Goal: Task Accomplishment & Management: Manage account settings

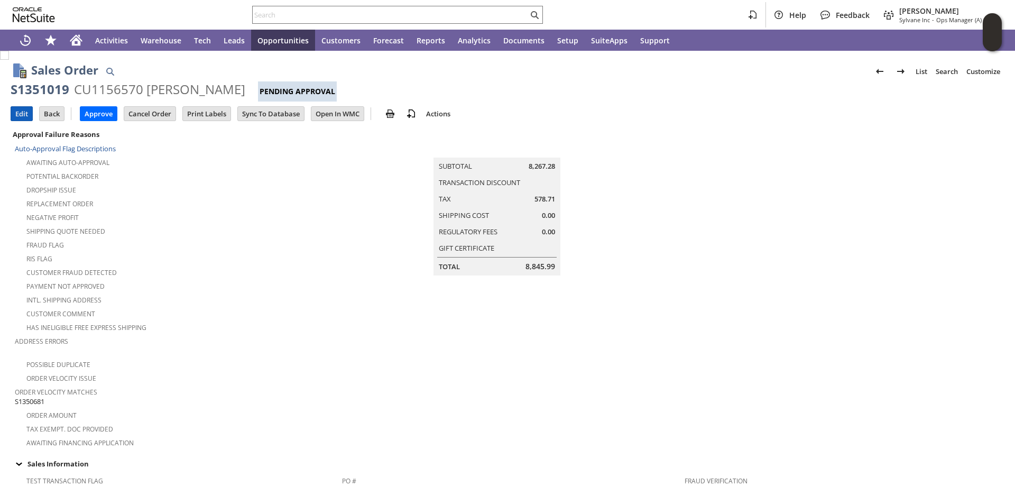
click at [22, 112] on input "Edit" at bounding box center [21, 114] width 21 height 14
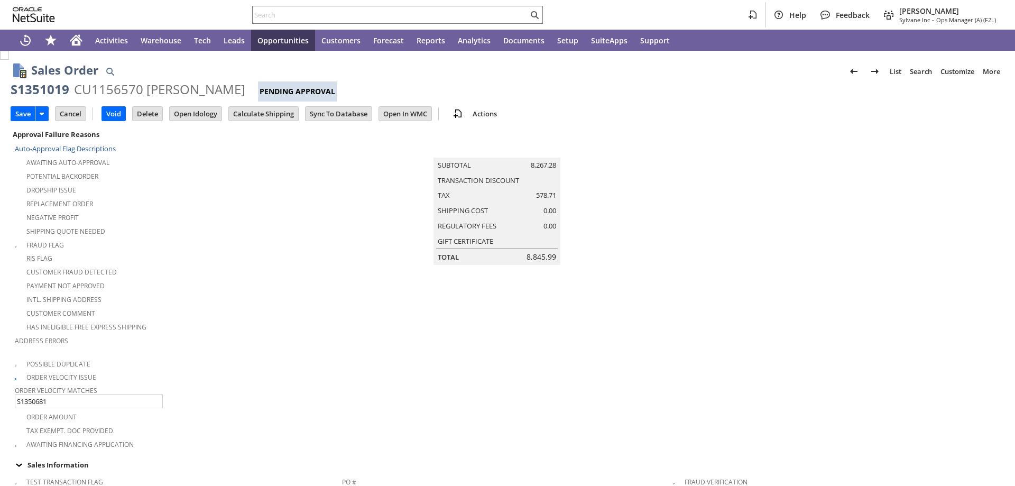
type input "Add"
type input "Copy Previous"
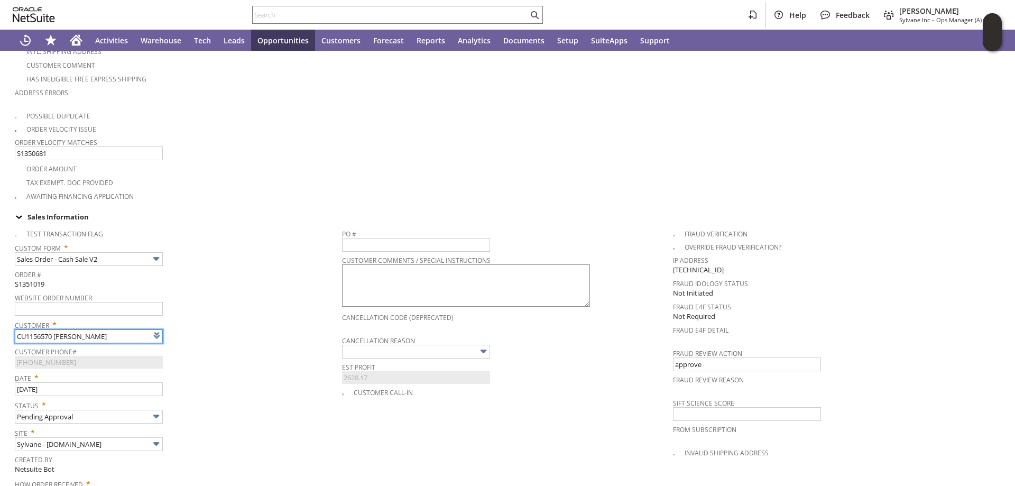
type input "Intelligent Recommendations¹⁰"
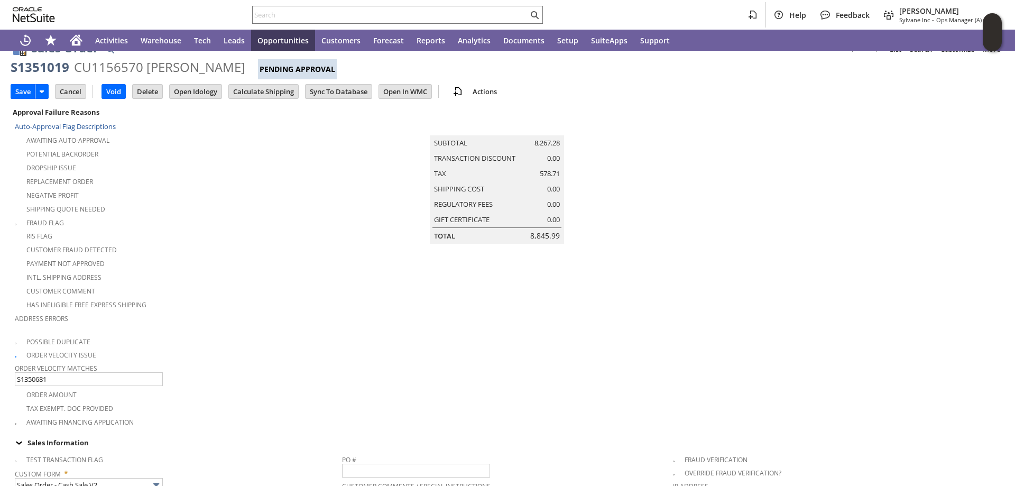
scroll to position [0, 0]
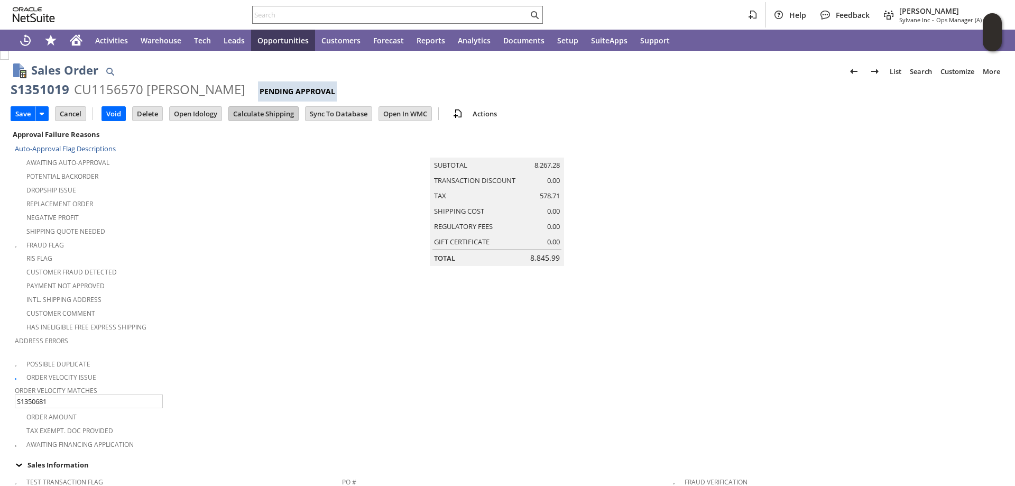
click at [259, 109] on input "Calculate Shipping" at bounding box center [263, 114] width 69 height 14
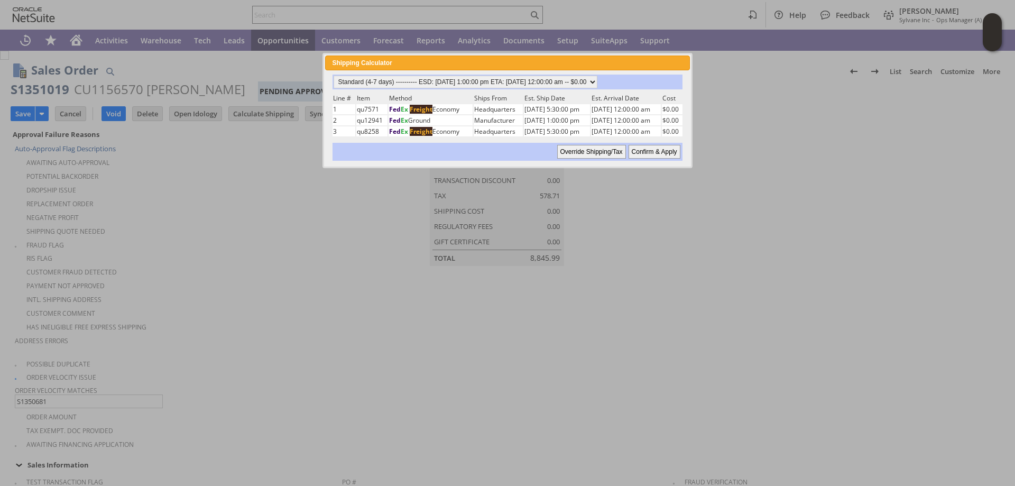
click at [658, 156] on input "Confirm & Apply" at bounding box center [655, 152] width 52 height 14
type input "Add"
type input "Copy Previous"
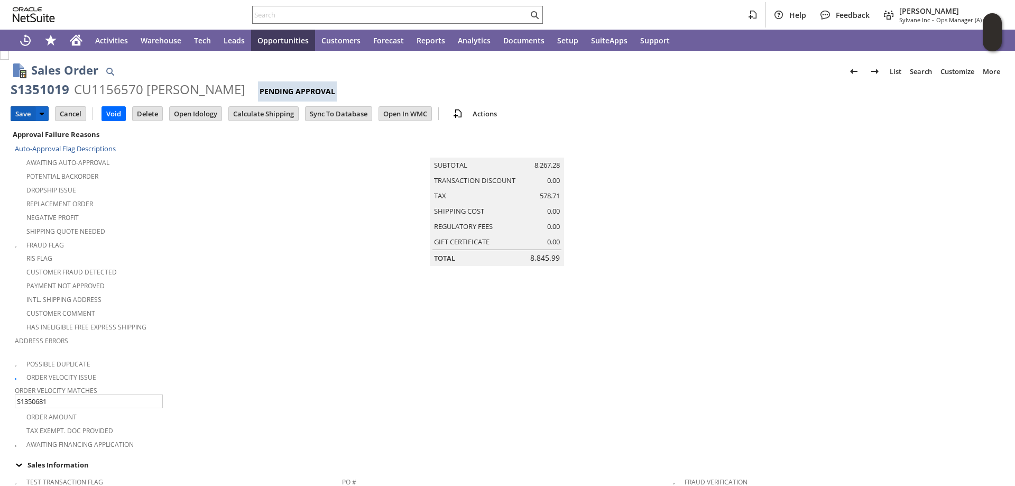
click at [24, 109] on input "Save" at bounding box center [23, 114] width 24 height 14
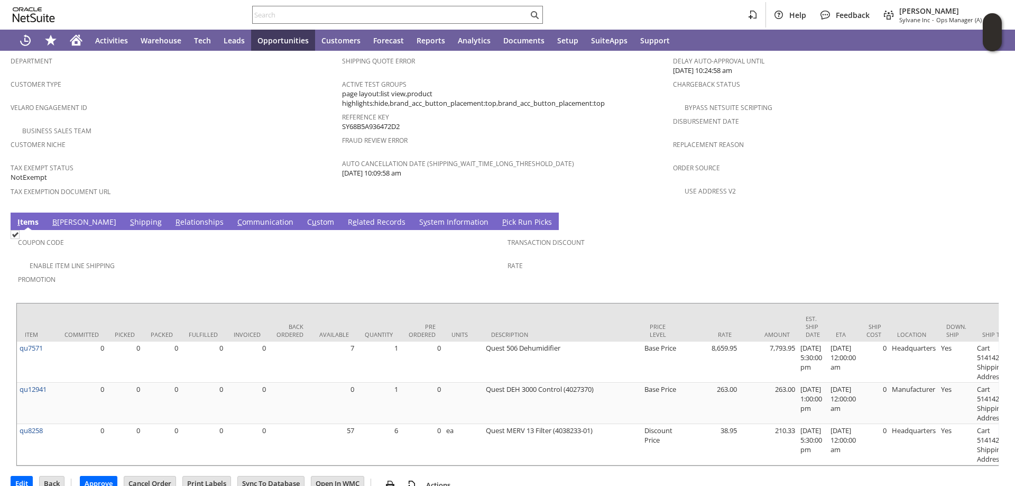
scroll to position [714, 0]
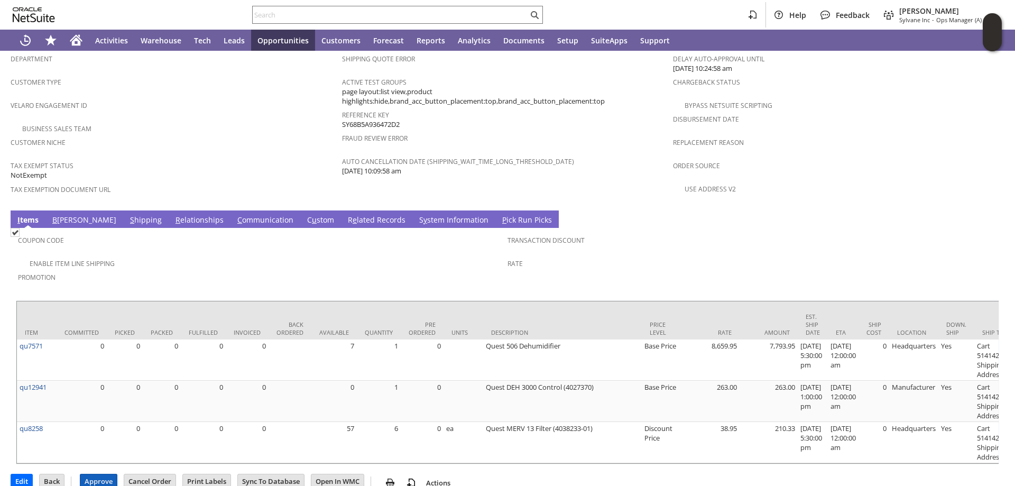
drag, startPoint x: 96, startPoint y: 466, endPoint x: 101, endPoint y: 461, distance: 7.1
click at [98, 474] on input "Approve" at bounding box center [98, 481] width 36 height 14
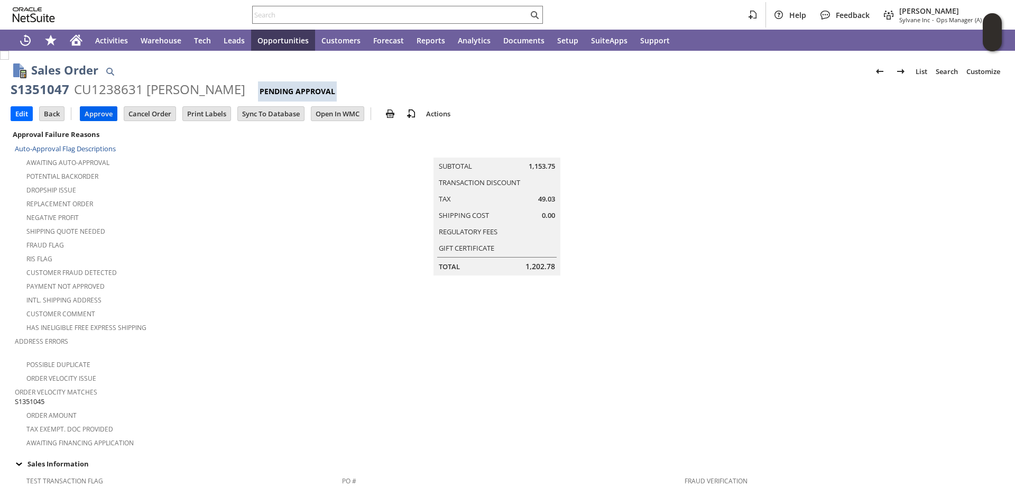
click at [95, 106] on td "Approve" at bounding box center [99, 113] width 38 height 15
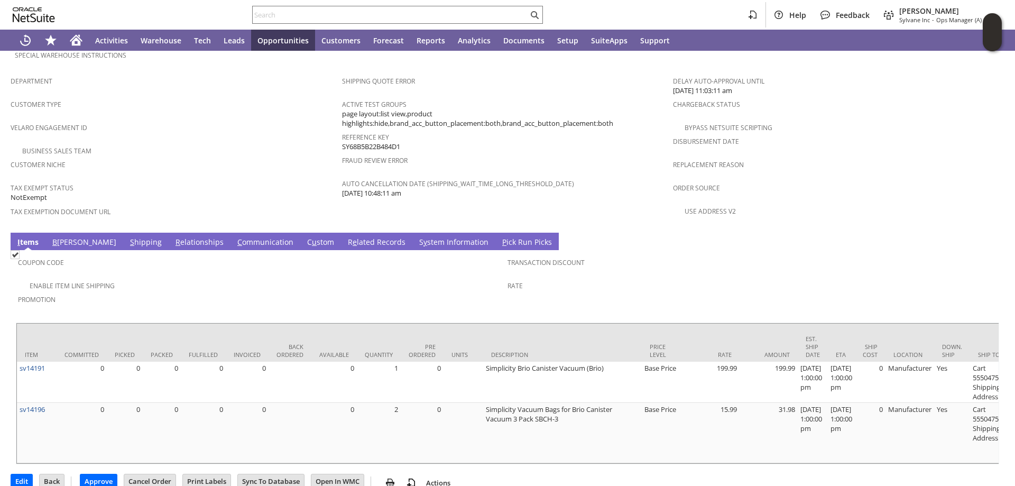
click at [127, 237] on link "S hipping" at bounding box center [145, 243] width 37 height 12
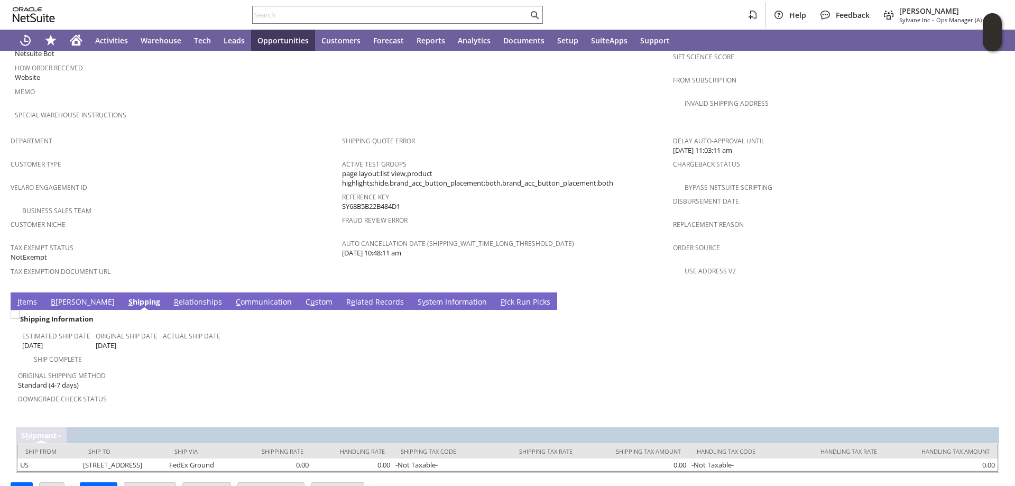
click at [22, 297] on link "I tems" at bounding box center [27, 303] width 25 height 12
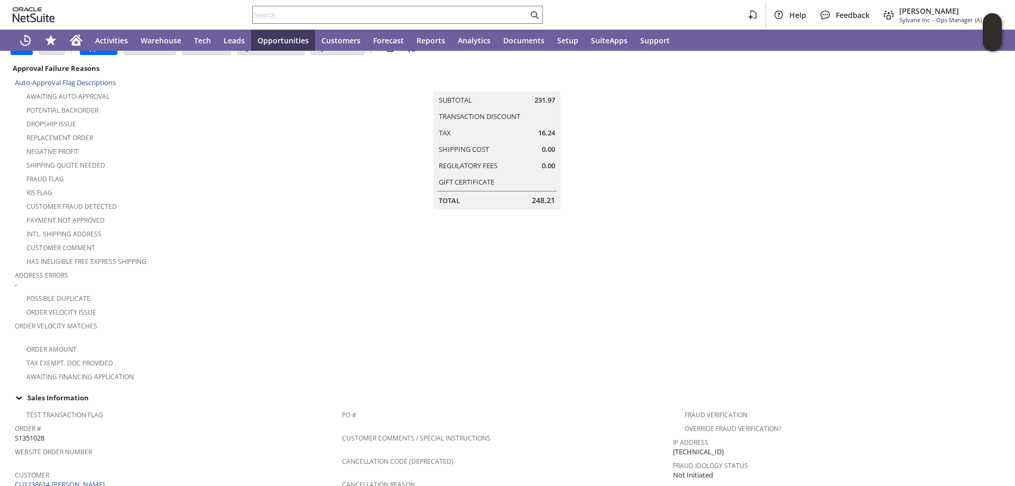
scroll to position [10, 0]
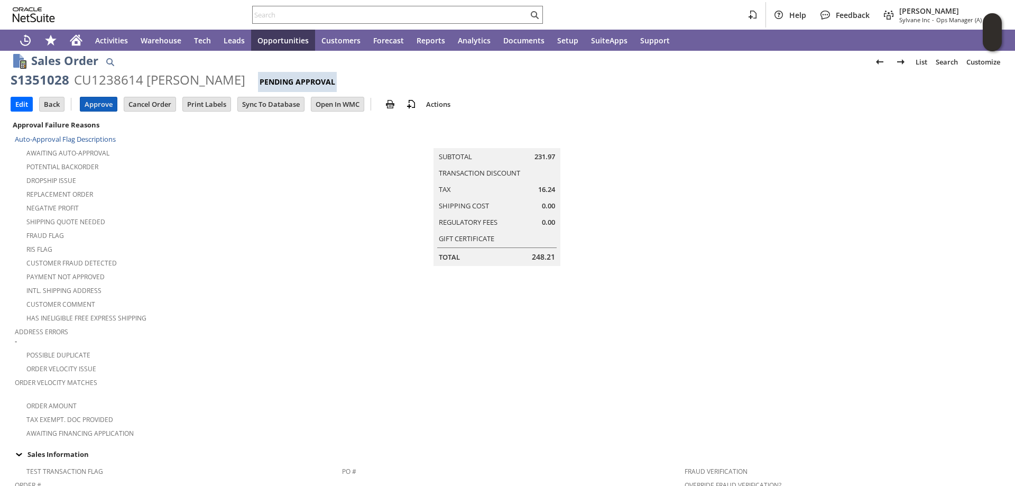
click at [96, 101] on input "Approve" at bounding box center [98, 104] width 36 height 14
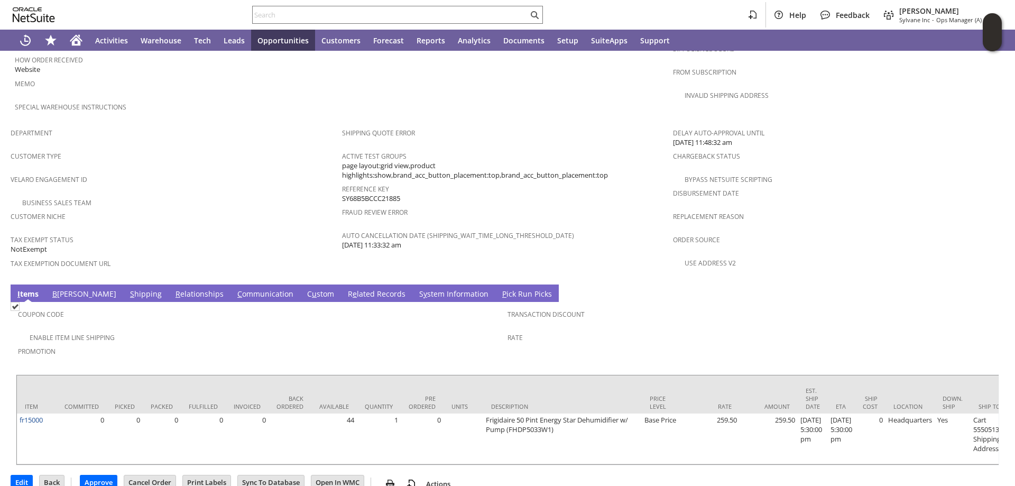
scroll to position [600, 0]
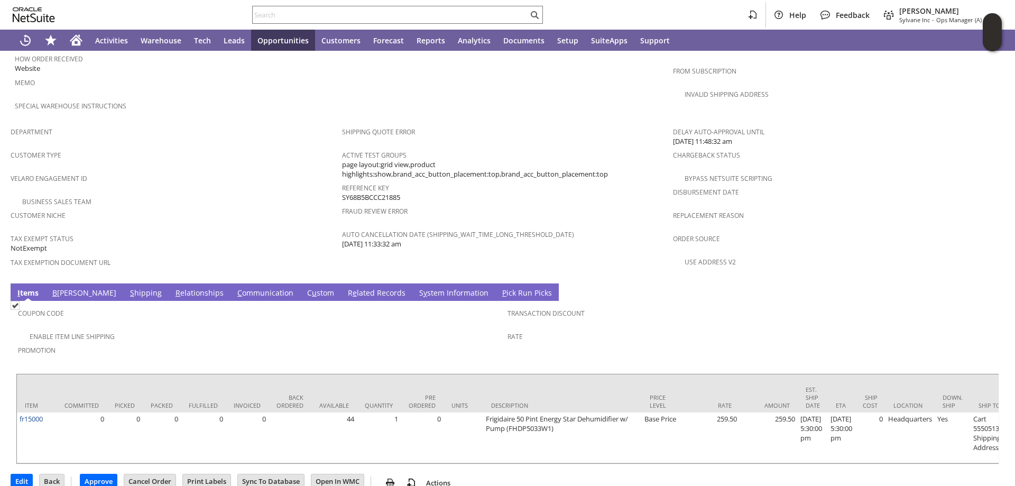
click at [127, 288] on link "S hipping" at bounding box center [145, 294] width 37 height 12
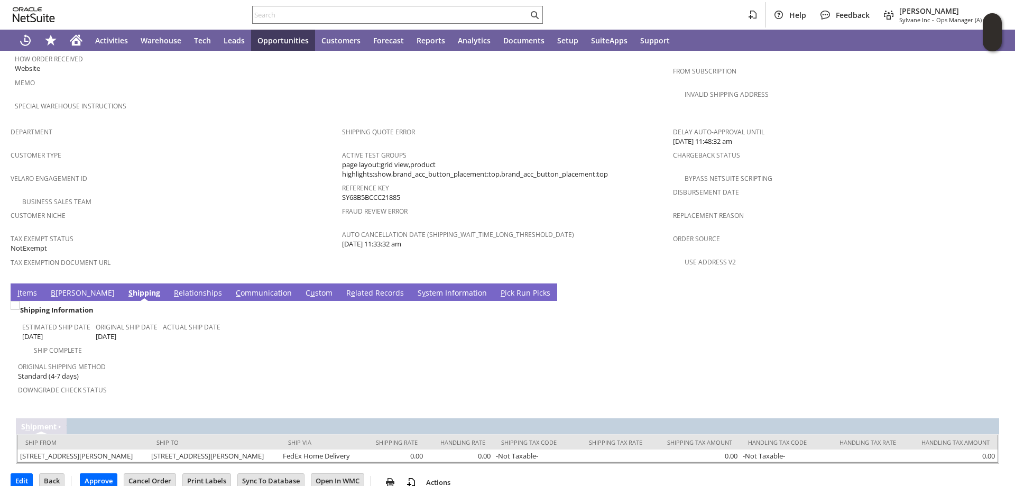
click at [56, 288] on link "B illing" at bounding box center [82, 294] width 69 height 12
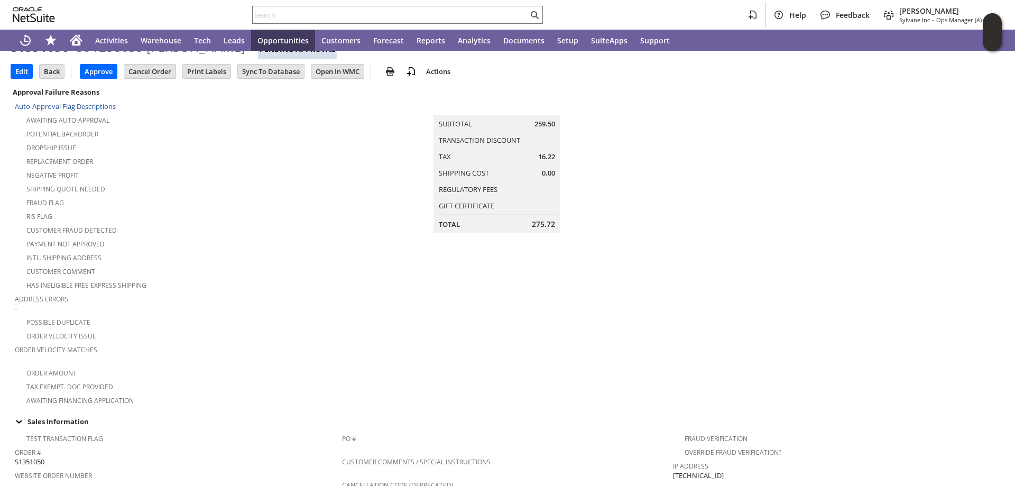
scroll to position [0, 0]
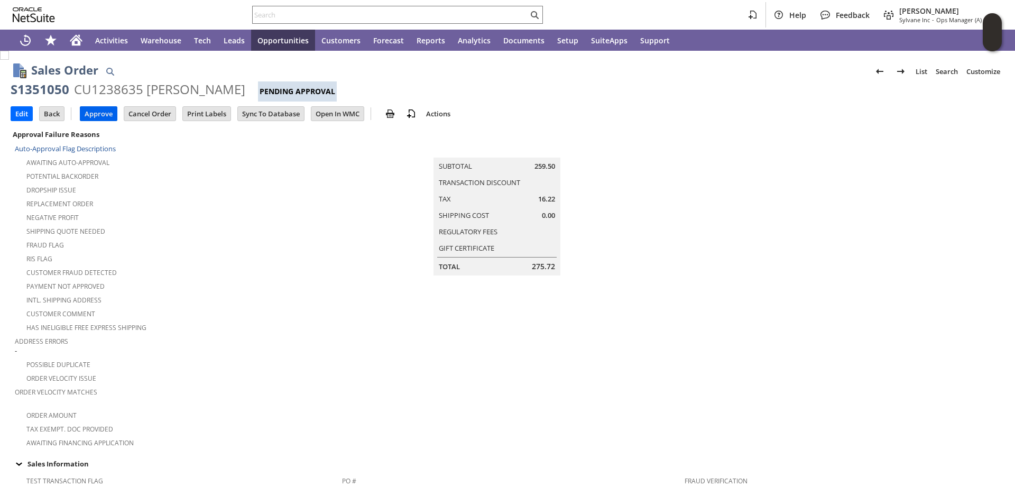
click at [98, 112] on input "Approve" at bounding box center [98, 114] width 36 height 14
